Goal: Check status: Check status

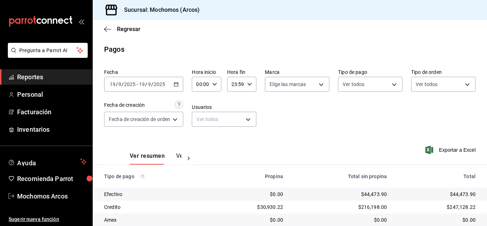
scroll to position [89, 0]
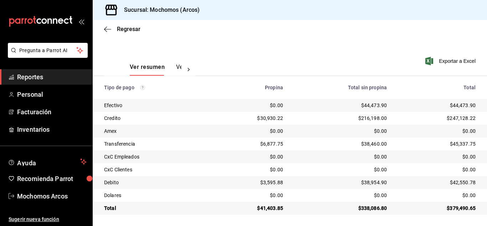
click at [47, 71] on link "Reportes" at bounding box center [46, 76] width 92 height 15
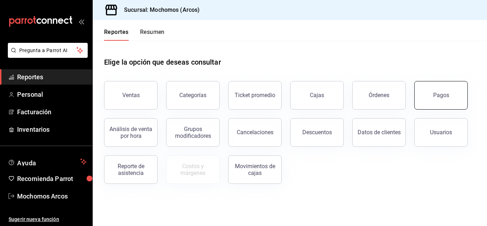
click at [447, 96] on div "Pagos" at bounding box center [441, 95] width 16 height 7
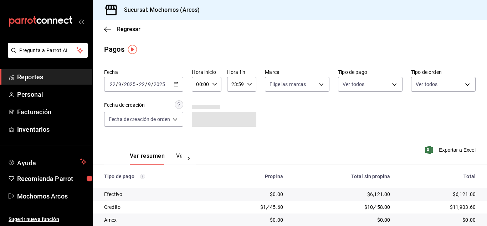
click at [177, 84] on icon "button" at bounding box center [176, 84] width 5 height 5
click at [176, 46] on div "Pagos" at bounding box center [290, 49] width 394 height 11
click at [212, 85] on icon "button" at bounding box center [214, 84] width 5 height 5
click at [201, 96] on span "10" at bounding box center [200, 95] width 3 height 6
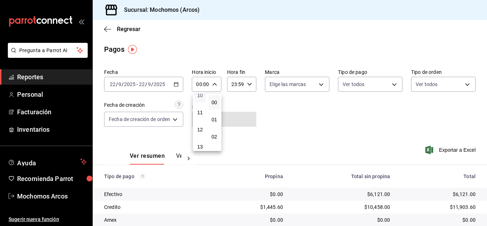
type input "10:00"
click at [343, 135] on div at bounding box center [243, 113] width 487 height 226
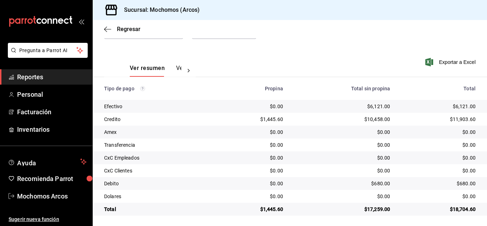
scroll to position [89, 0]
